Goal: Transaction & Acquisition: Purchase product/service

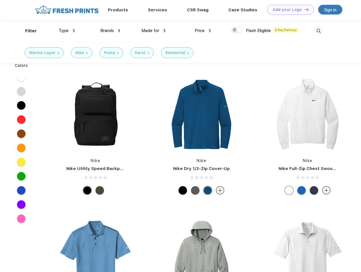
click at [289, 10] on link "Add your Logo Design Tool" at bounding box center [290, 10] width 47 height 10
click at [0, 0] on div "Design Tool" at bounding box center [0, 0] width 0 height 0
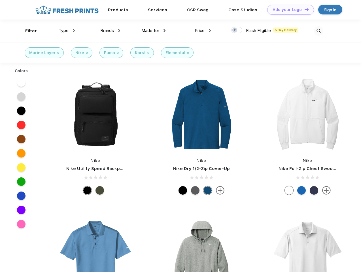
click at [304, 9] on link "Add your Logo Design Tool" at bounding box center [290, 10] width 47 height 10
click at [27, 31] on div "Filter" at bounding box center [31, 31] width 12 height 7
click at [67, 31] on span "Type" at bounding box center [64, 30] width 10 height 5
click at [110, 31] on span "Brands" at bounding box center [107, 30] width 14 height 5
click at [154, 31] on span "Made for" at bounding box center [150, 30] width 18 height 5
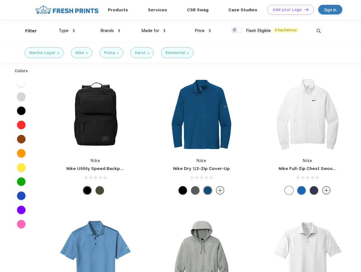
click at [203, 31] on span "Price" at bounding box center [200, 30] width 10 height 5
click at [237, 30] on div at bounding box center [236, 30] width 11 height 6
click at [235, 30] on input "checkbox" at bounding box center [233, 29] width 4 height 4
click at [319, 31] on img at bounding box center [318, 30] width 9 height 9
